Goal: Transaction & Acquisition: Download file/media

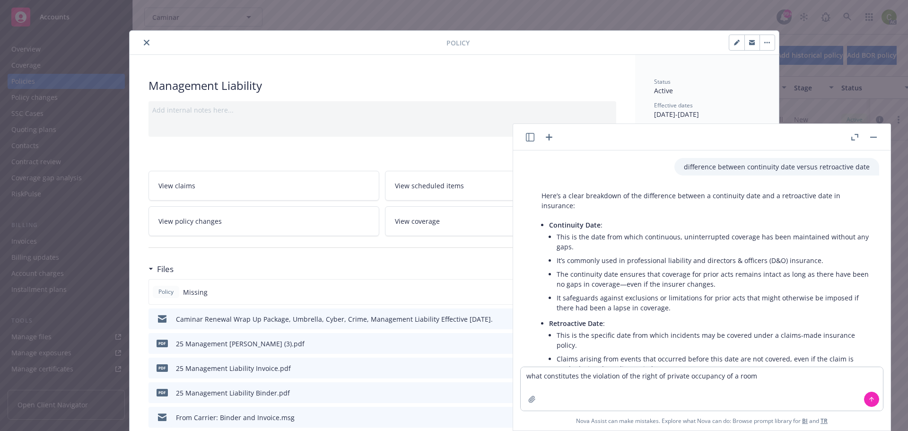
type textarea "what constitutes the violation of the right of private occupancy of a room"
click at [870, 396] on icon at bounding box center [871, 399] width 7 height 7
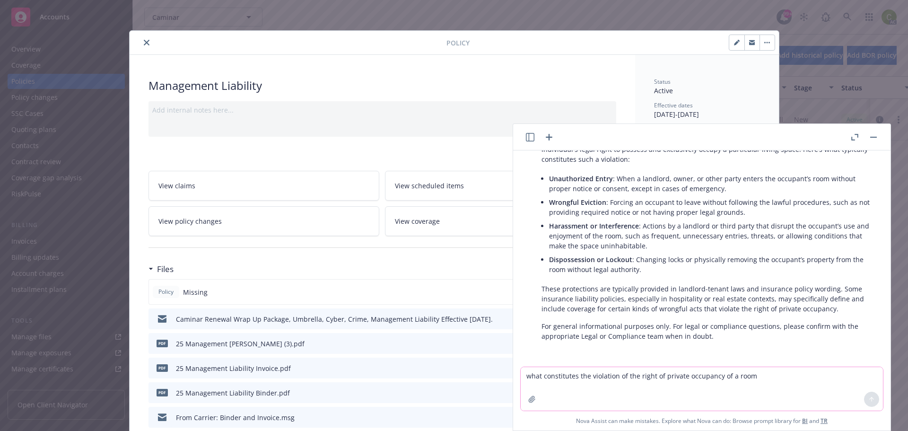
scroll to position [380, 0]
click at [144, 41] on icon "close" at bounding box center [147, 43] width 6 height 6
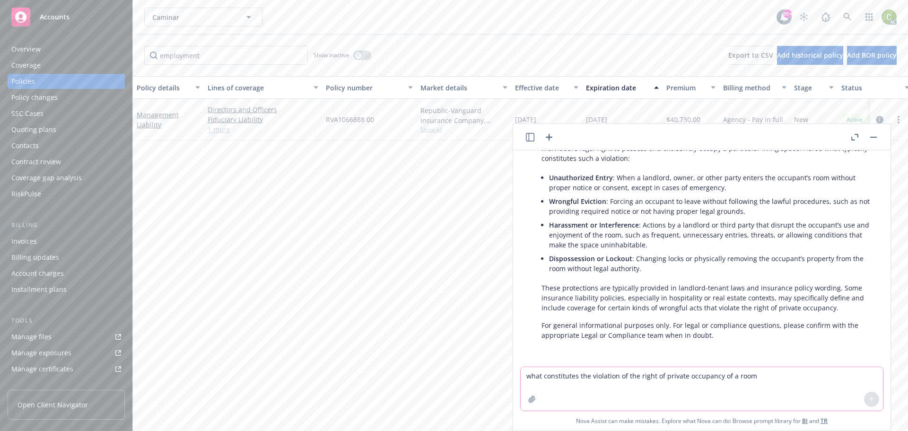
click at [876, 137] on icon "button" at bounding box center [873, 137] width 7 height 1
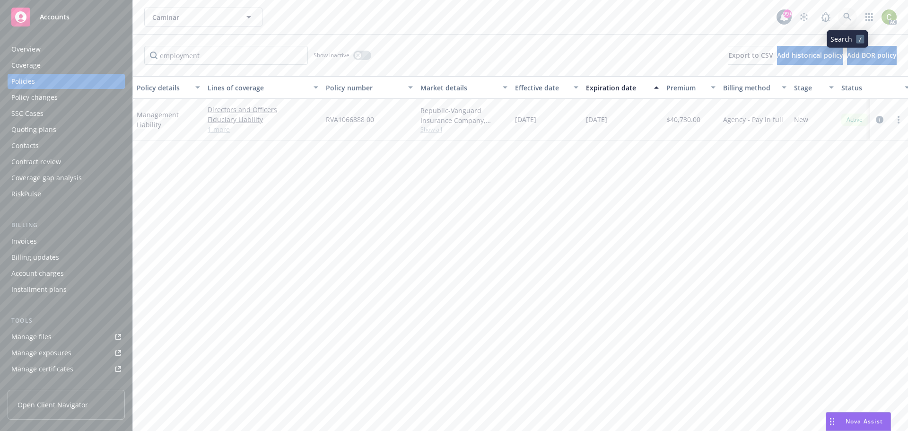
click at [845, 15] on icon at bounding box center [847, 17] width 9 height 9
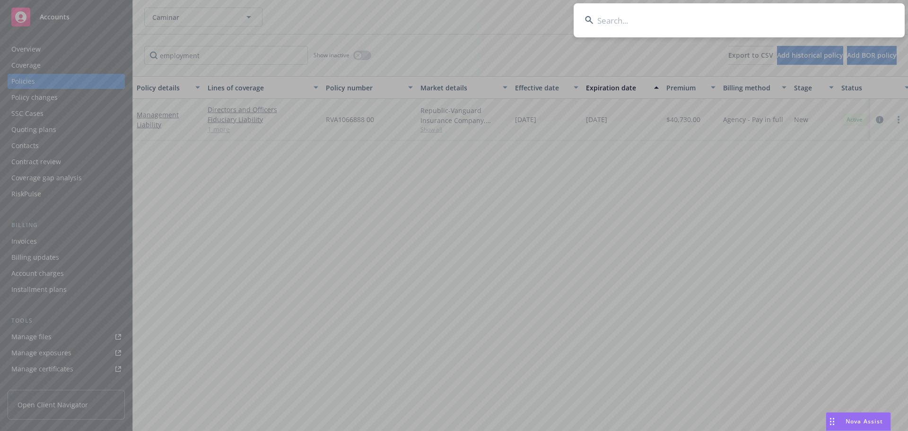
type input "108018153"
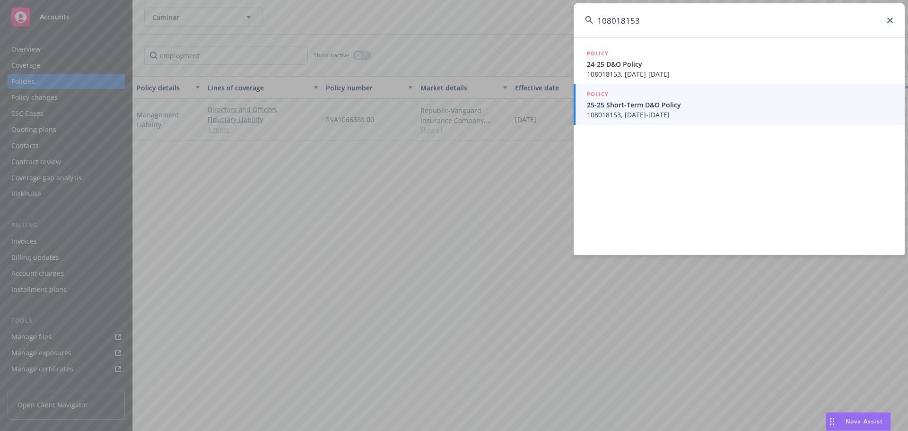
drag, startPoint x: 670, startPoint y: 21, endPoint x: 557, endPoint y: 25, distance: 113.1
click at [557, 25] on div "108018153 POLICY 24-25 D&O Policy 108018153, [DATE]-[DATE] POLICY 25-25 Short-T…" at bounding box center [454, 215] width 908 height 431
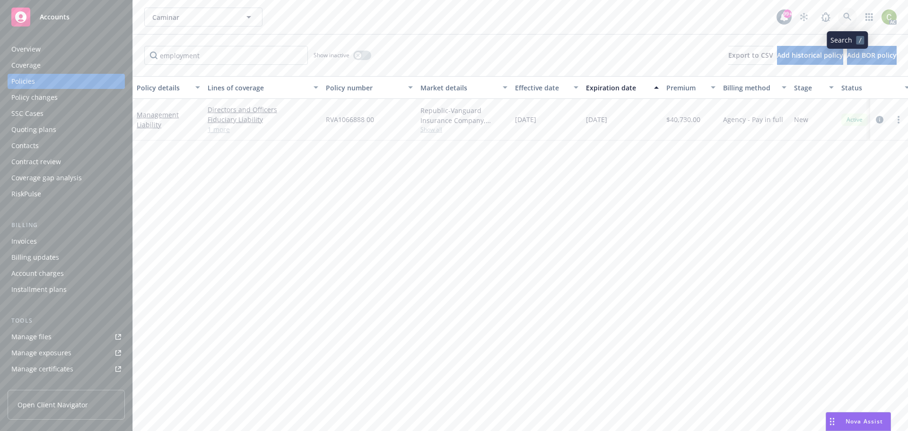
click at [850, 17] on icon at bounding box center [847, 17] width 9 height 9
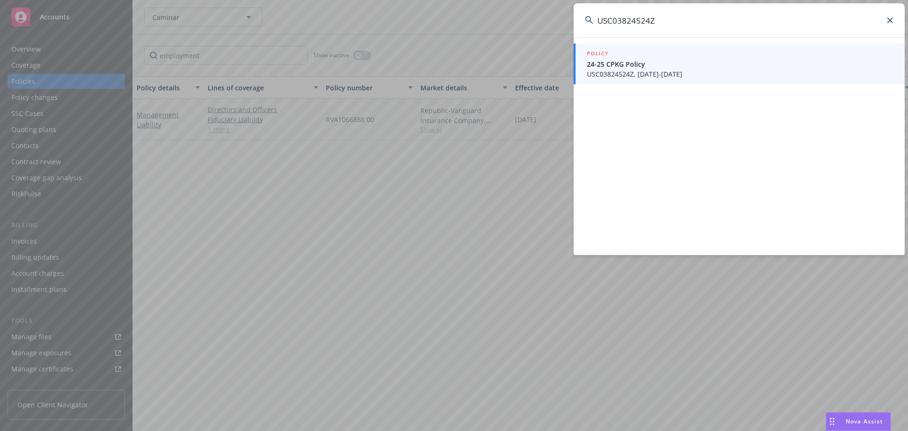
type input "USC03824524Z"
drag, startPoint x: 657, startPoint y: 17, endPoint x: 498, endPoint y: 27, distance: 159.2
click at [498, 27] on div "USC03824524Z POLICY 24-25 CPKG Policy USC03824524Z, [DATE]-[DATE]" at bounding box center [454, 215] width 908 height 431
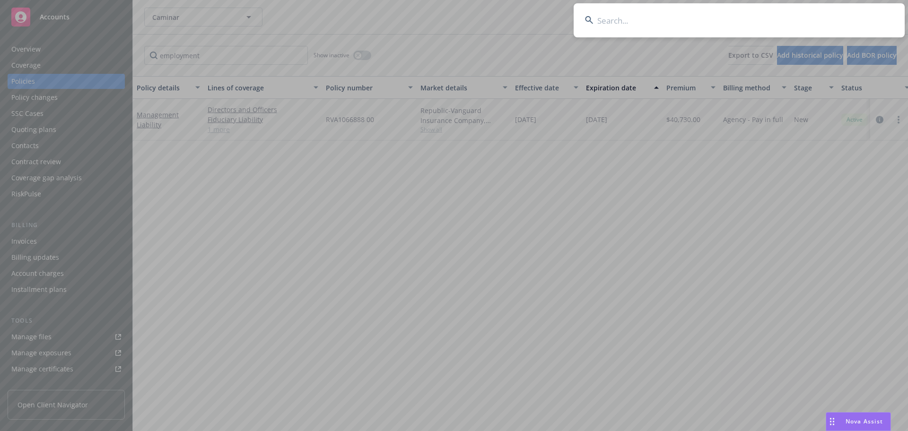
paste input "USC038245240"
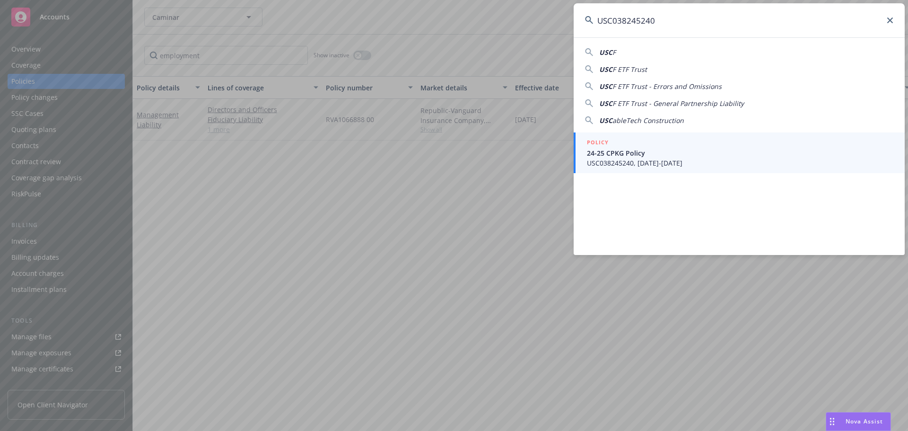
type input "USC038245240"
click at [886, 23] on input "USC038245240" at bounding box center [739, 20] width 331 height 34
click at [891, 22] on icon at bounding box center [890, 20] width 6 height 6
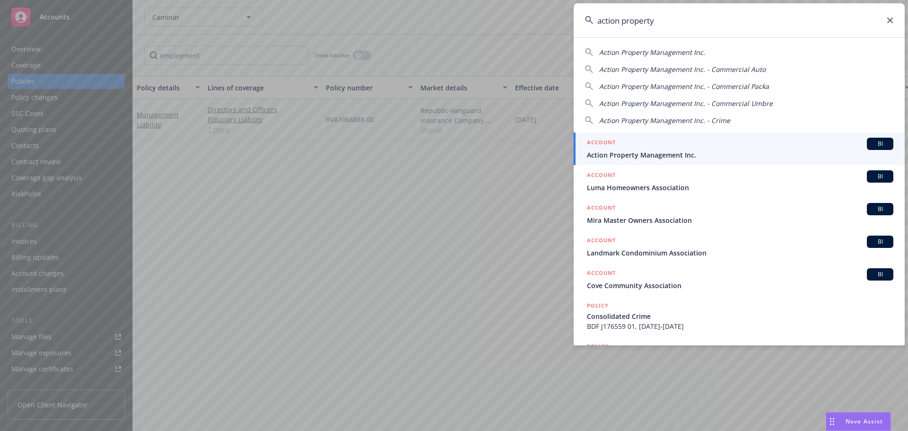
type input "action property"
click at [689, 150] on span "Action Property Management Inc." at bounding box center [740, 155] width 306 height 10
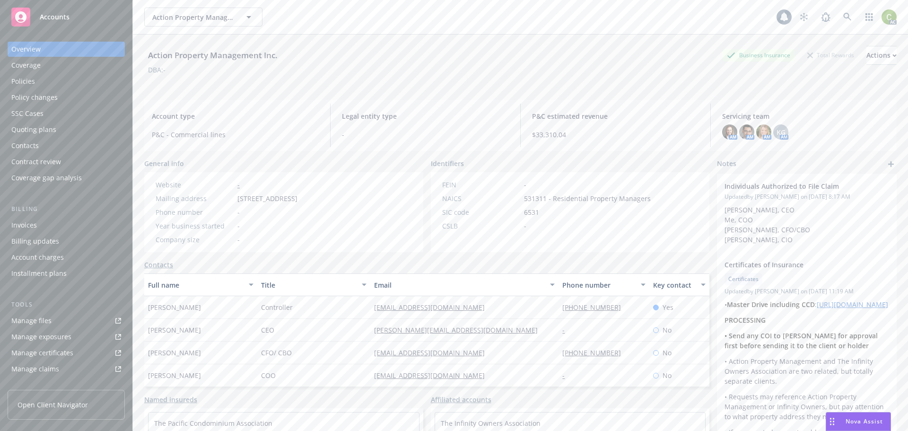
click at [26, 78] on div "Policies" at bounding box center [23, 81] width 24 height 15
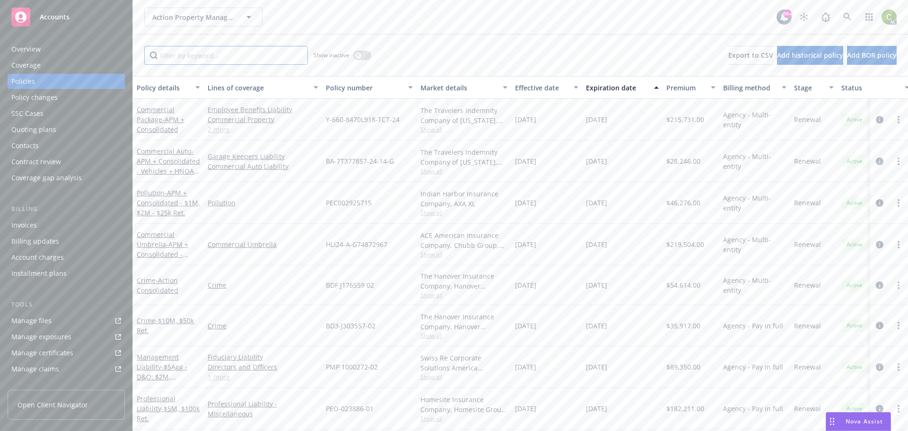
click at [207, 59] on input "Filter by keyword..." at bounding box center [226, 55] width 164 height 19
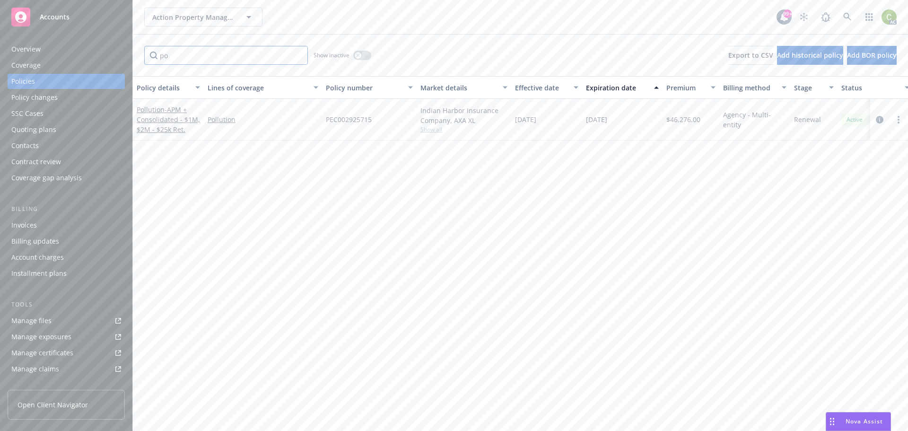
type input "p"
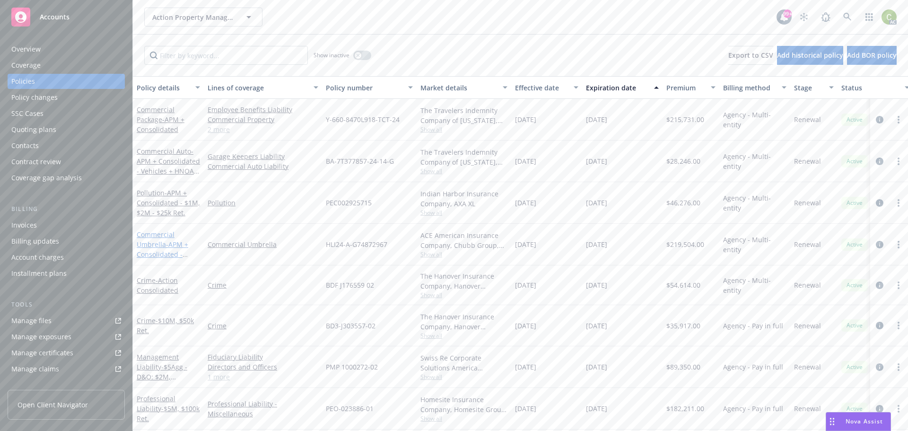
click at [153, 244] on link "Commercial Umbrella - APM + Consolidated - $50M" at bounding box center [163, 249] width 52 height 39
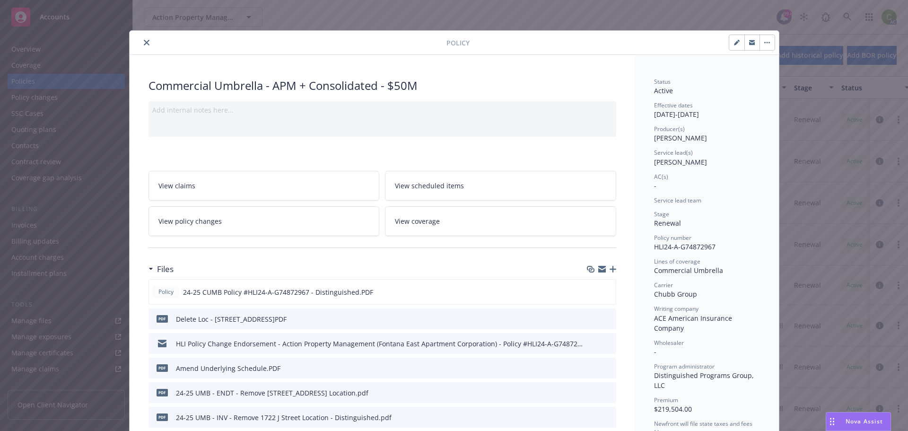
click at [147, 40] on button "close" at bounding box center [146, 42] width 11 height 11
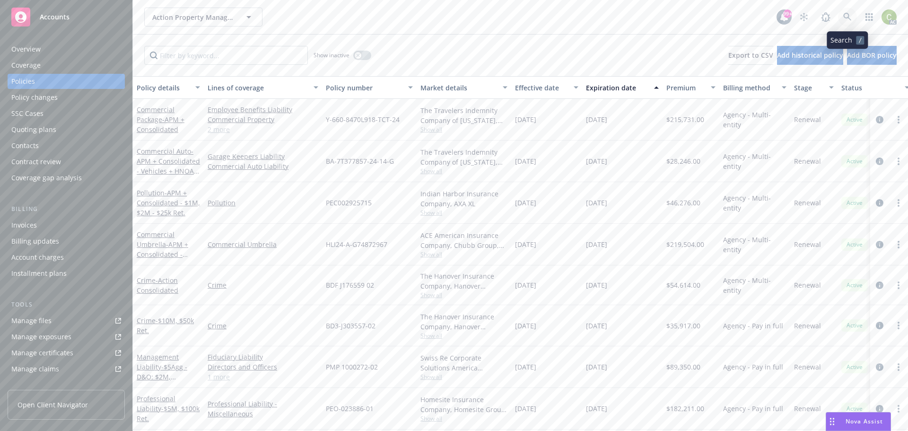
click at [852, 17] on link at bounding box center [847, 17] width 19 height 19
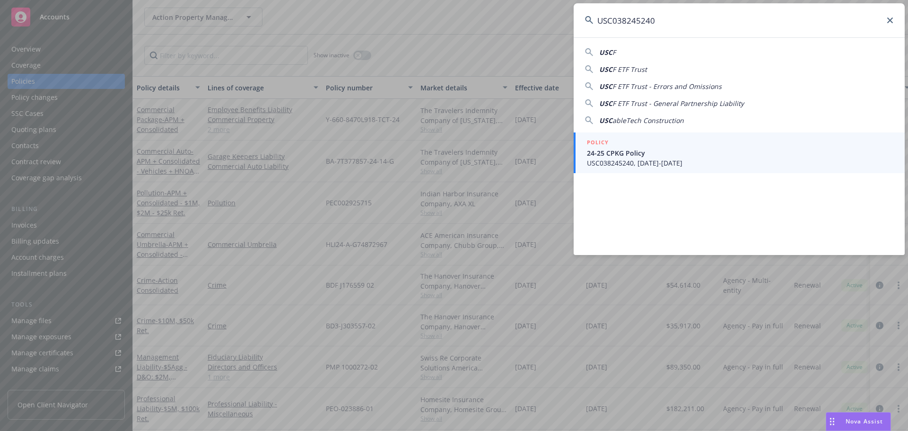
type input "USC038245240"
click at [741, 149] on span "24-25 CPKG Policy" at bounding box center [740, 153] width 306 height 10
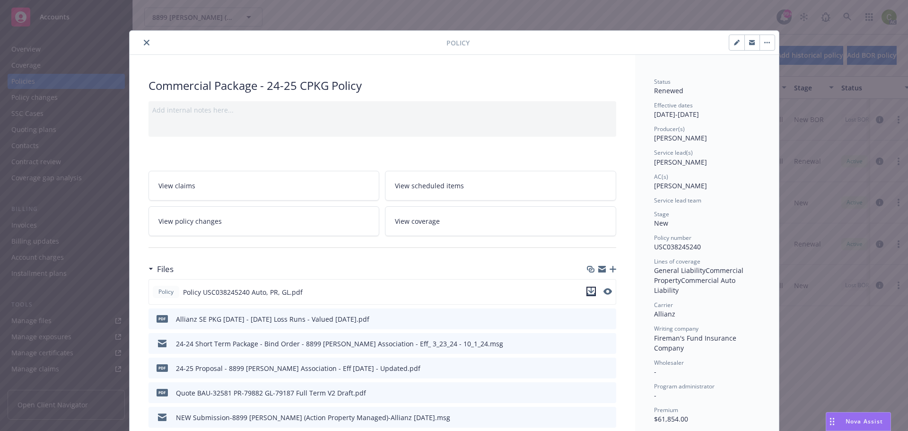
click at [589, 291] on icon "download file" at bounding box center [591, 291] width 6 height 6
click at [144, 42] on icon "close" at bounding box center [147, 43] width 6 height 6
